Goal: Communication & Community: Ask a question

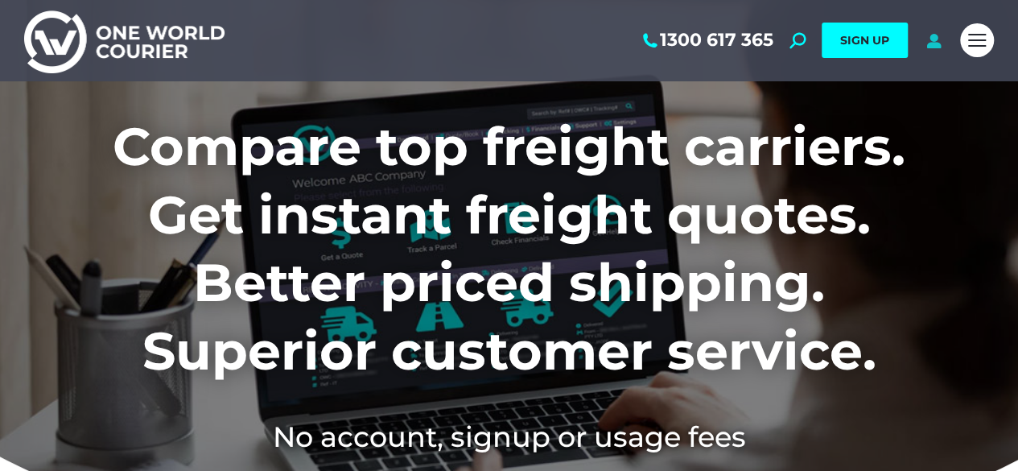
click at [934, 44] on icon at bounding box center [934, 40] width 20 height 16
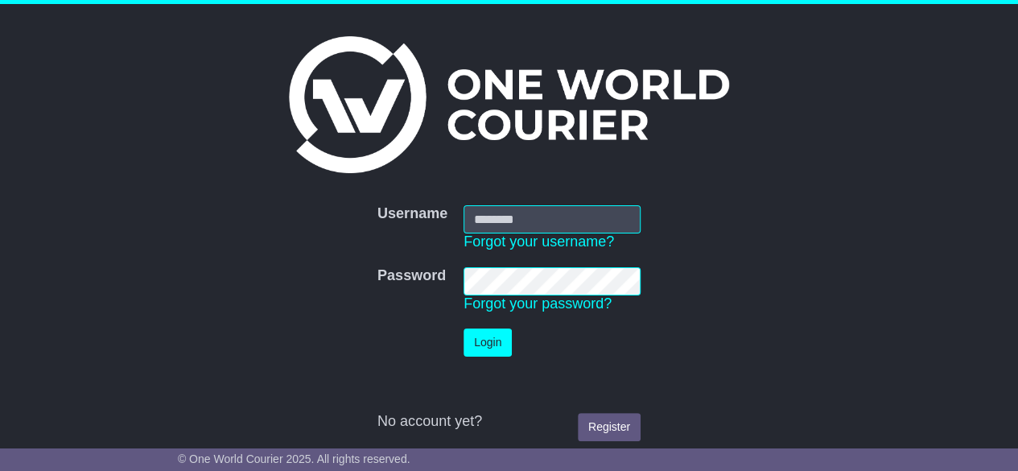
type input "**********"
click at [489, 344] on button "Login" at bounding box center [488, 342] width 48 height 28
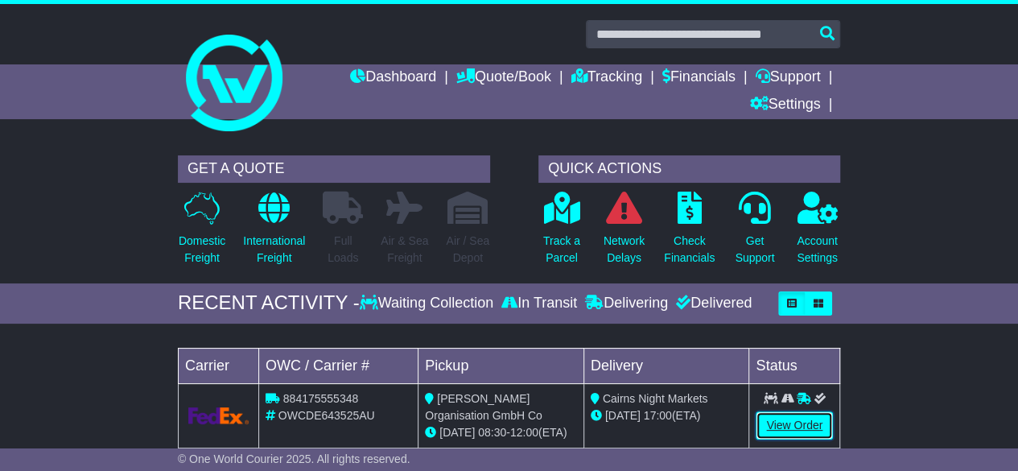
click at [797, 419] on link "View Order" at bounding box center [794, 425] width 77 height 28
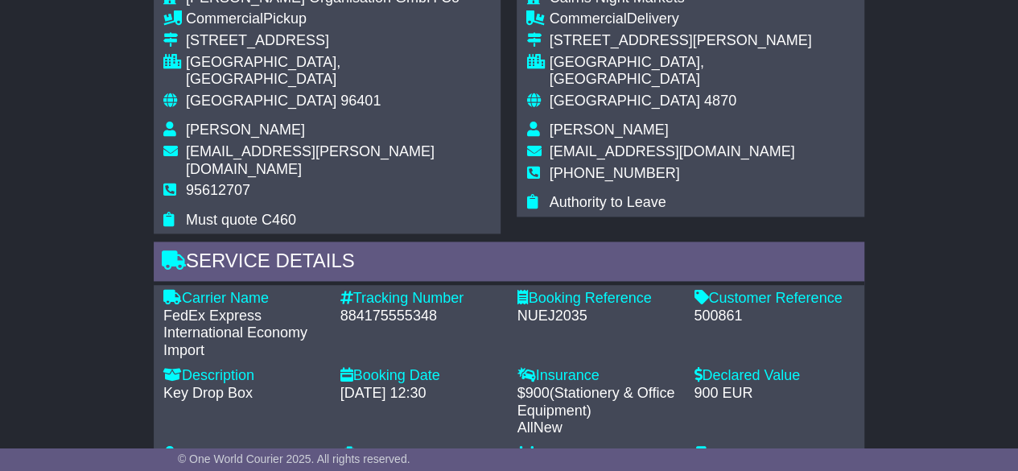
scroll to position [805, 0]
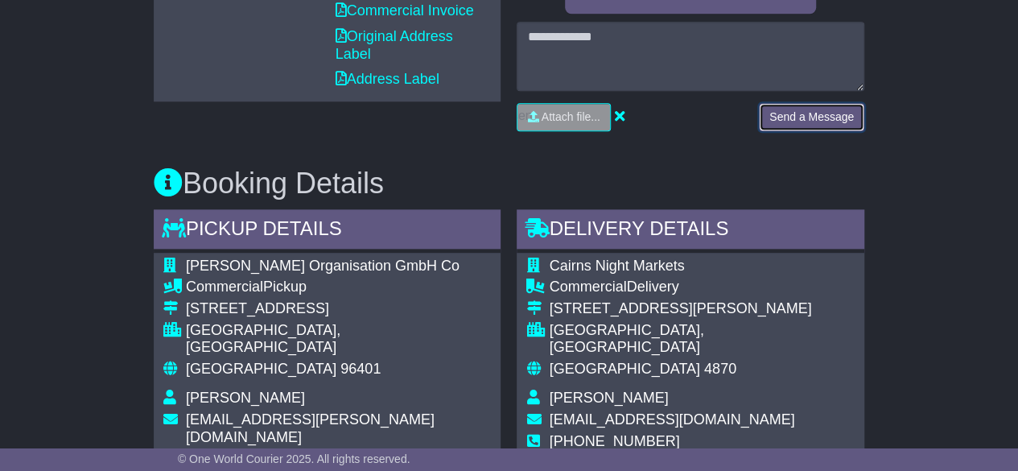
click at [793, 114] on button "Send a Message" at bounding box center [811, 117] width 105 height 28
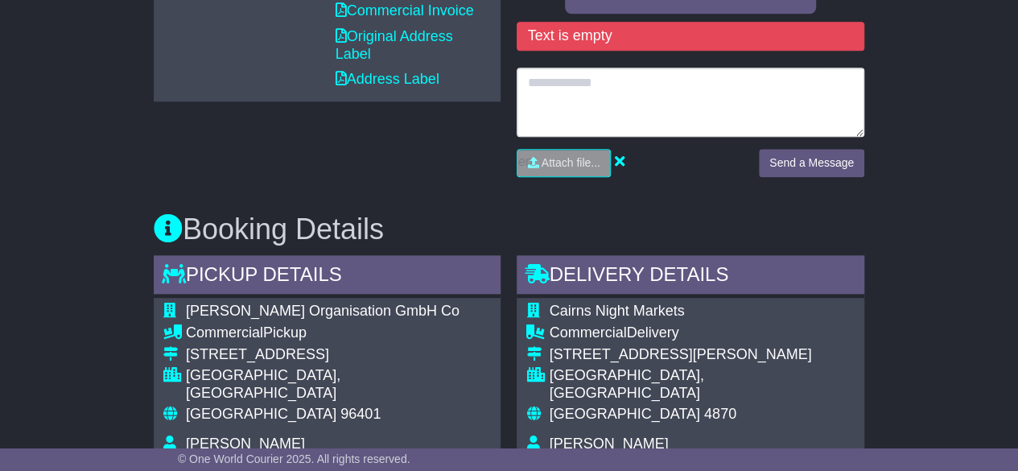
click at [613, 106] on textarea at bounding box center [691, 102] width 348 height 69
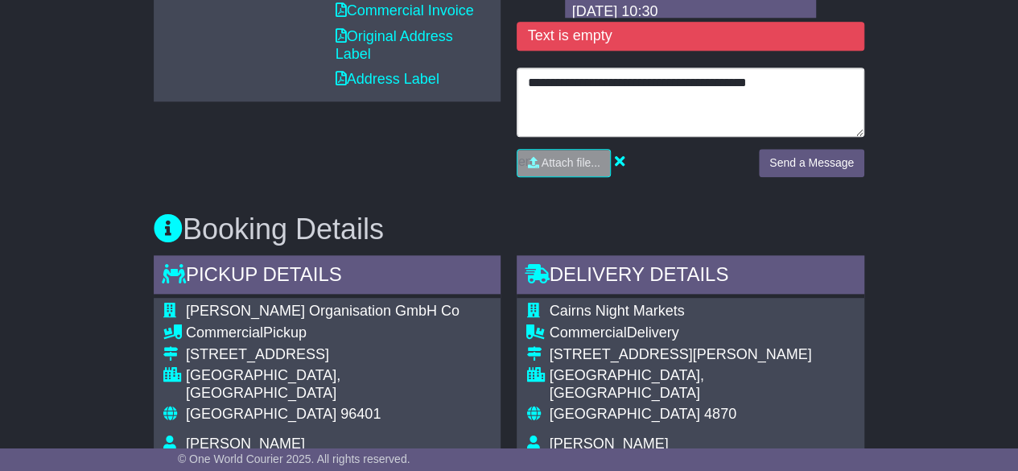
scroll to position [536, 0]
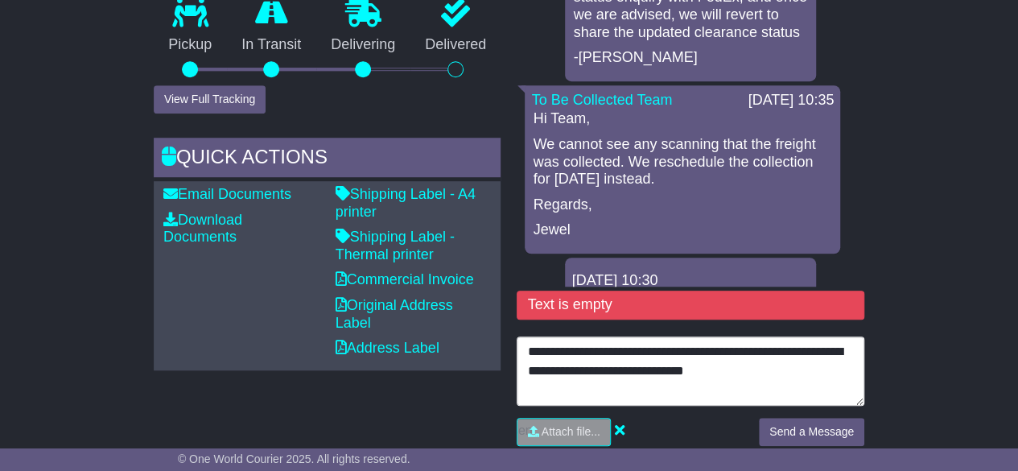
type textarea "**********"
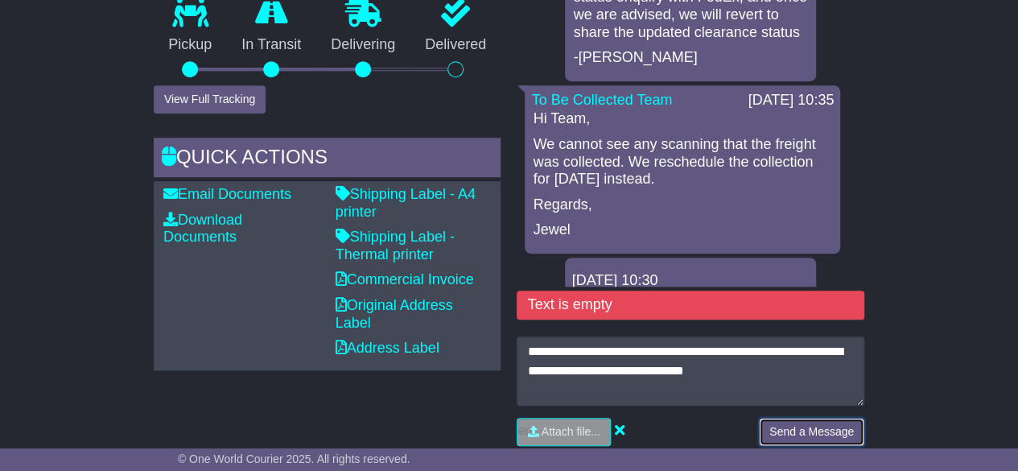
click at [797, 428] on button "Send a Message" at bounding box center [811, 432] width 105 height 28
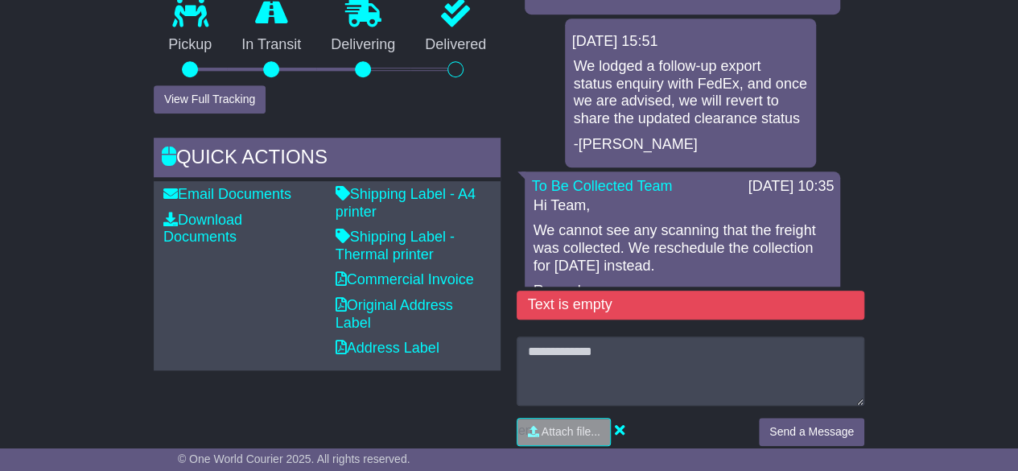
scroll to position [4254, 0]
